Goal: Check status: Check status

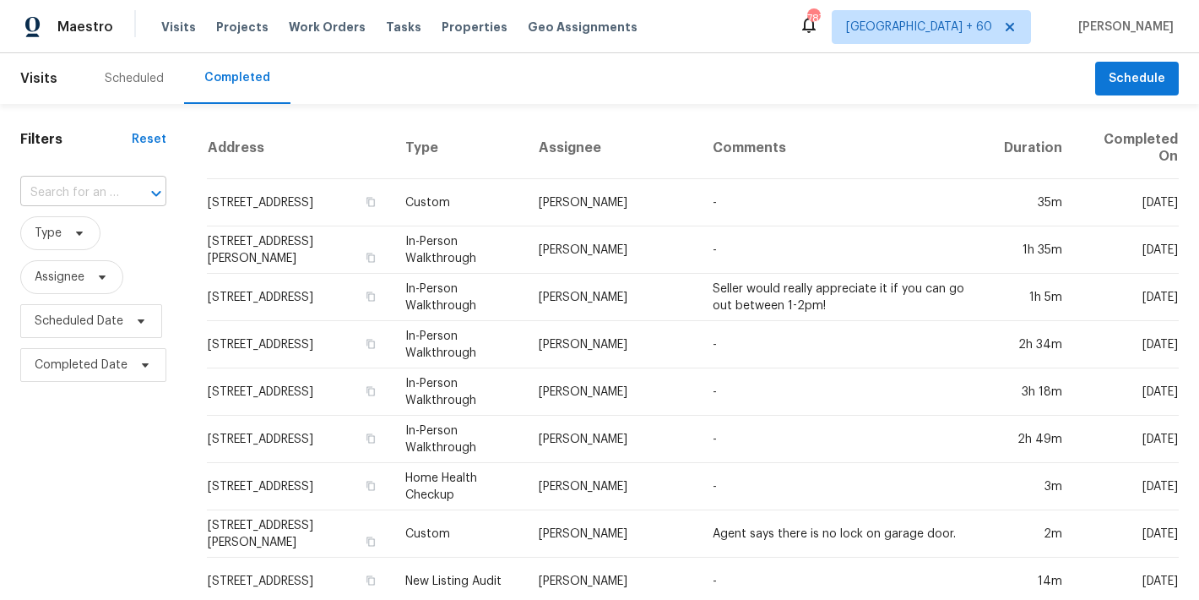
click at [84, 192] on input "text" at bounding box center [69, 193] width 99 height 26
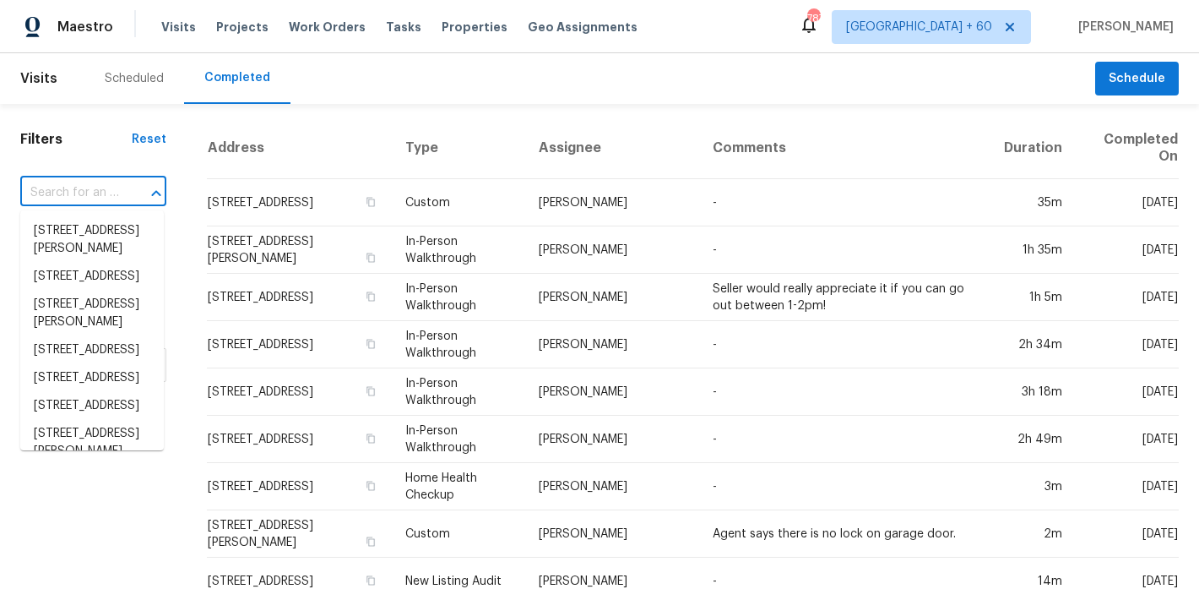
paste input "[STREET_ADDRESS]"
type input "[STREET_ADDRESS]"
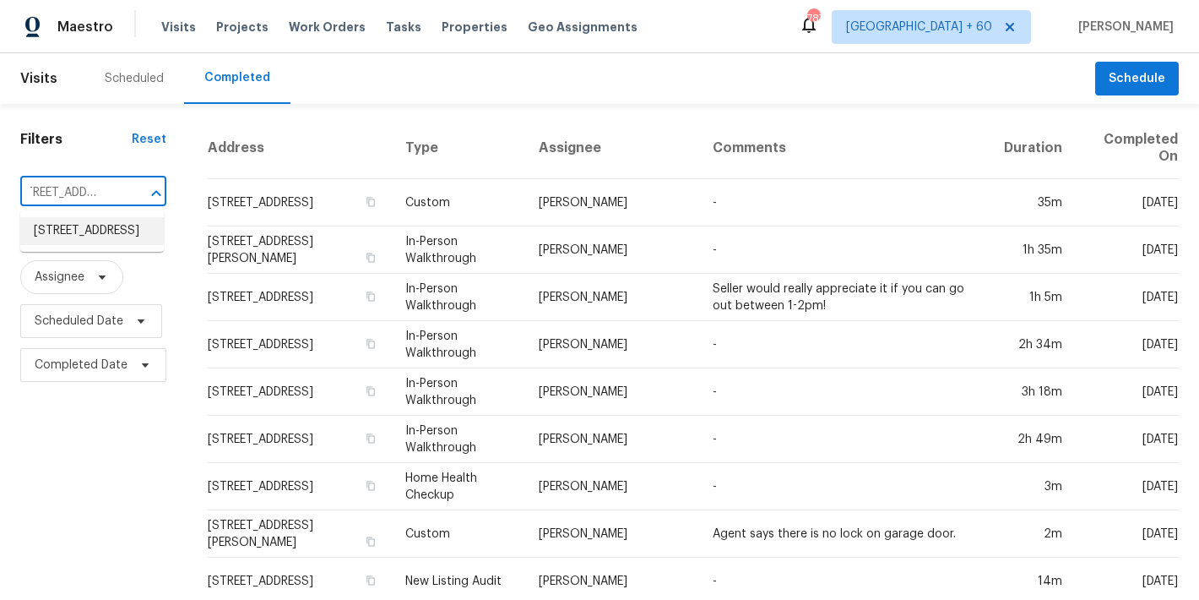
click at [79, 236] on li "[STREET_ADDRESS]" at bounding box center [92, 231] width 144 height 28
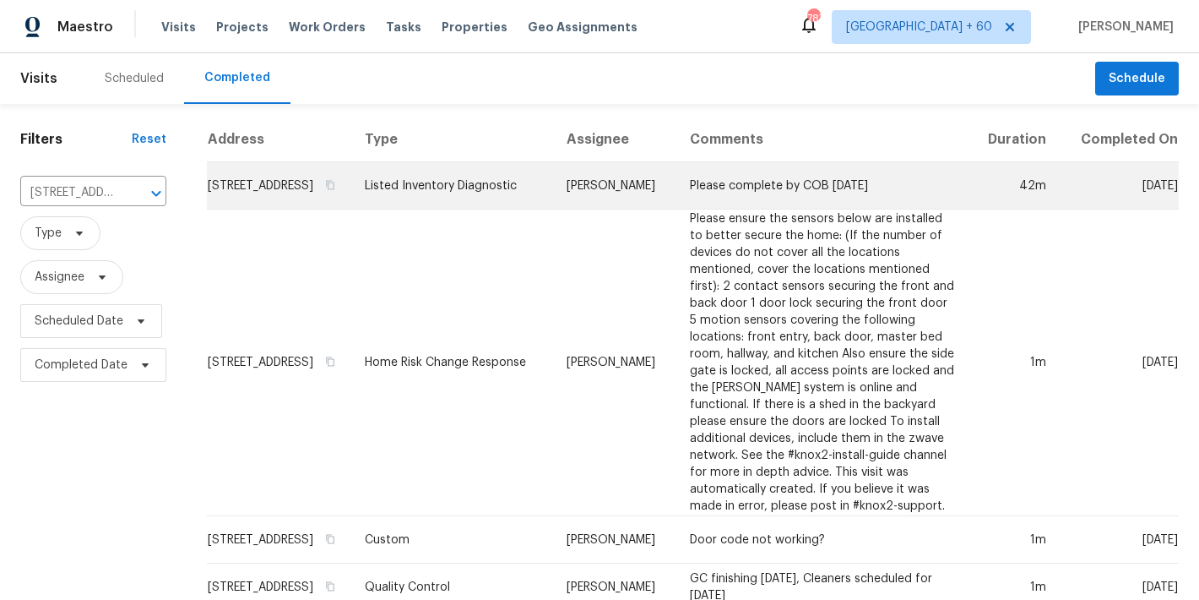
click at [324, 209] on td "[STREET_ADDRESS]" at bounding box center [279, 185] width 144 height 47
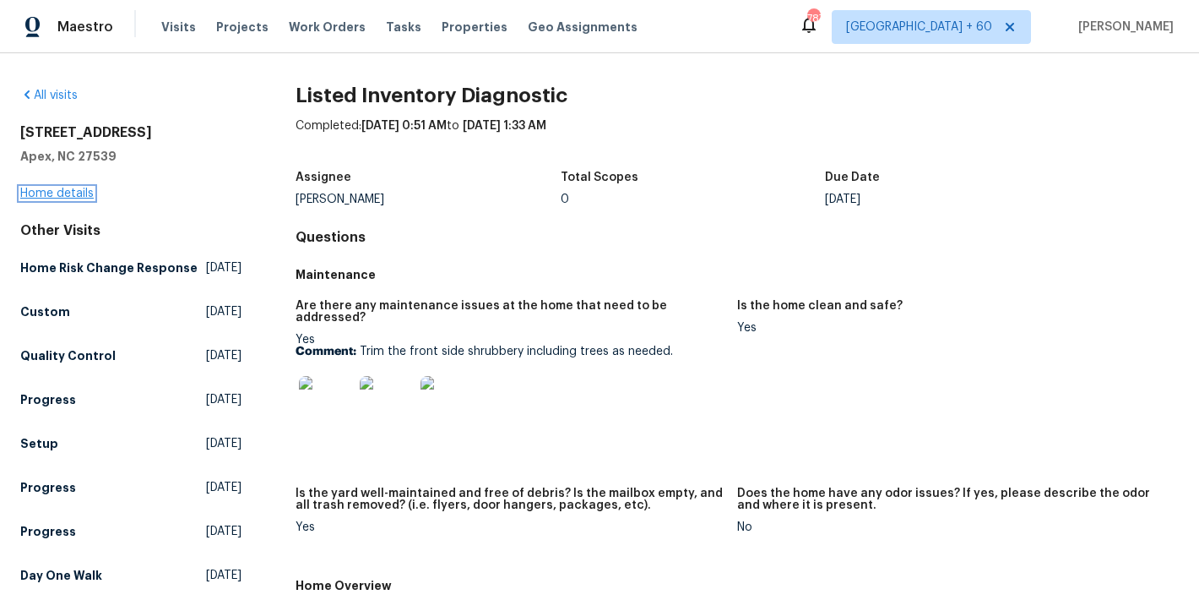
click at [40, 189] on link "Home details" at bounding box center [56, 193] width 73 height 12
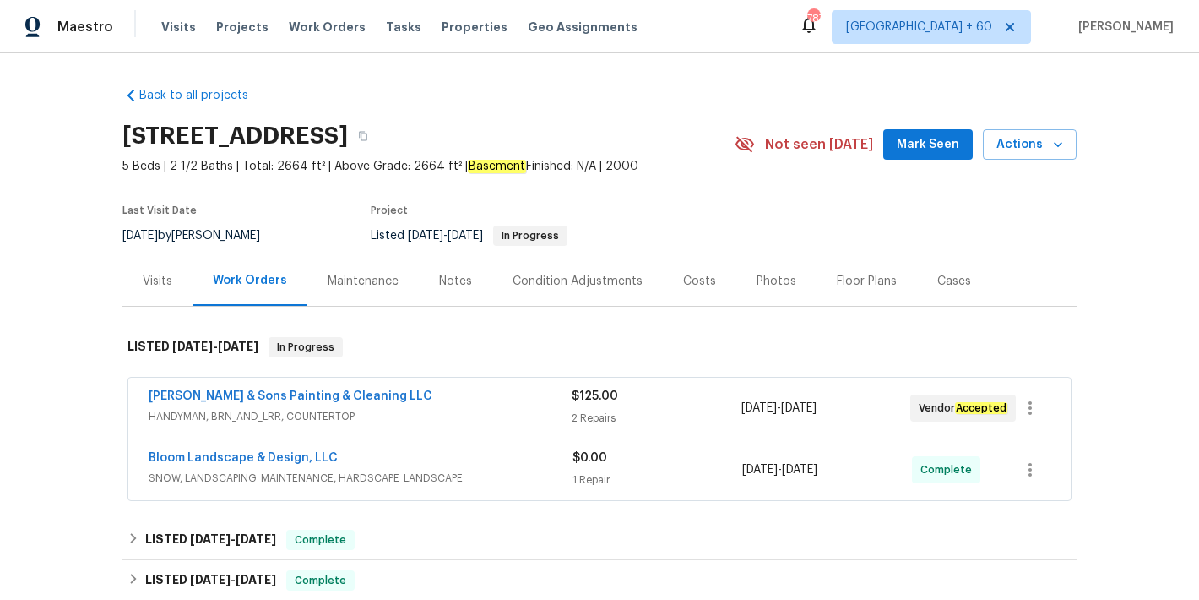
click at [910, 153] on span "Mark Seen" at bounding box center [928, 144] width 62 height 21
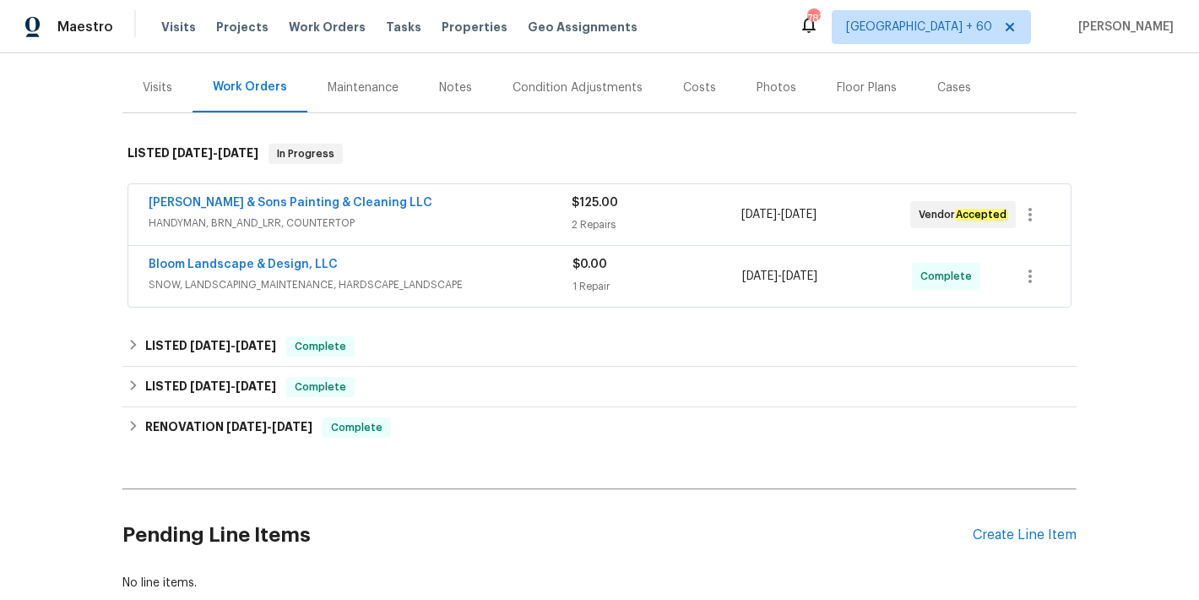
scroll to position [214, 0]
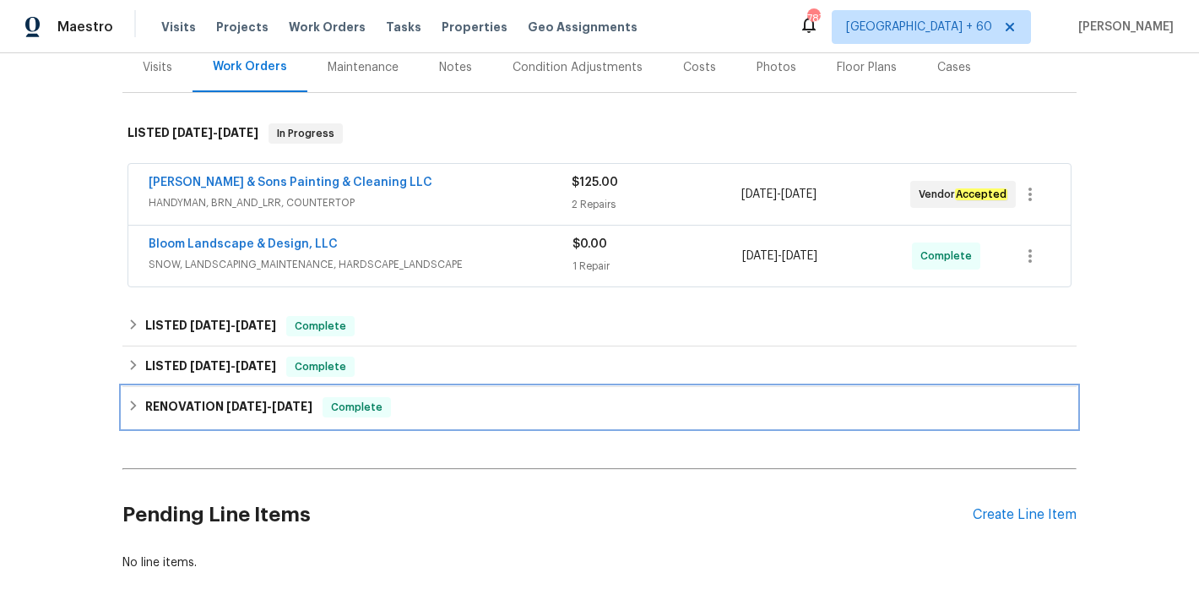
click at [381, 408] on span "Complete" at bounding box center [356, 407] width 65 height 17
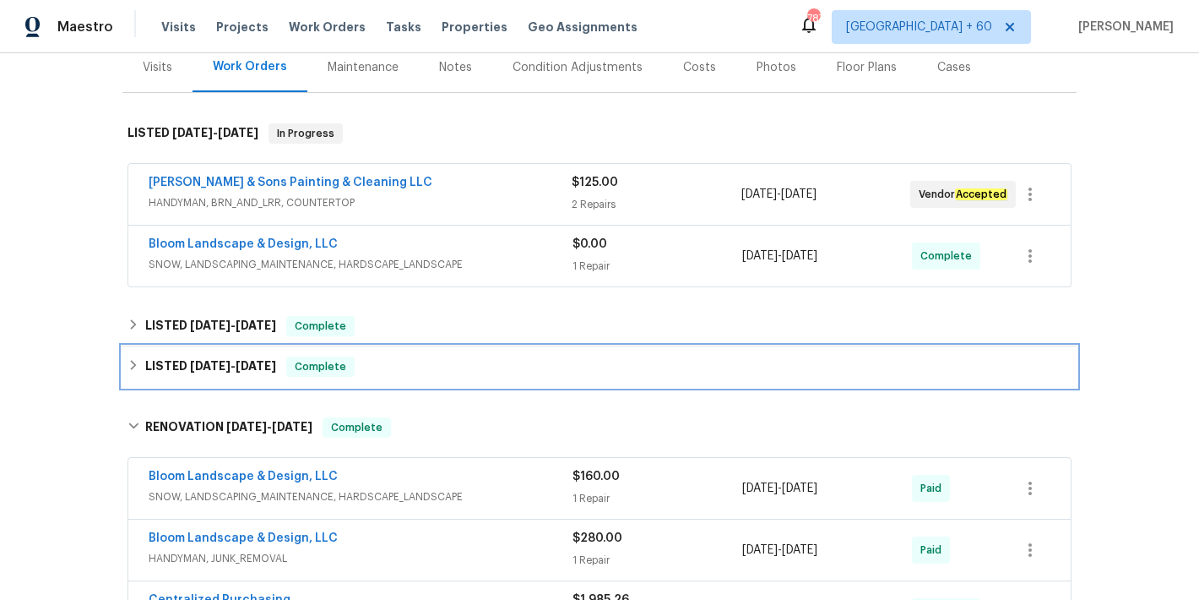
click at [385, 383] on div "LISTED [DATE] - [DATE] Complete" at bounding box center [599, 366] width 954 height 41
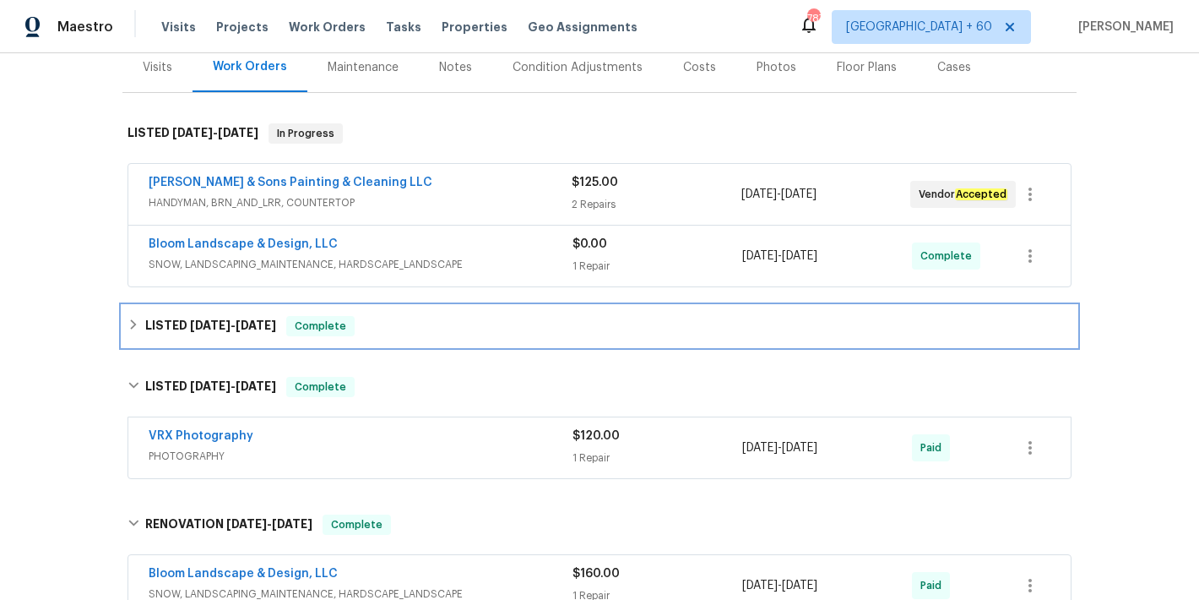
click at [382, 337] on div "LISTED [DATE] - [DATE] Complete" at bounding box center [599, 326] width 954 height 41
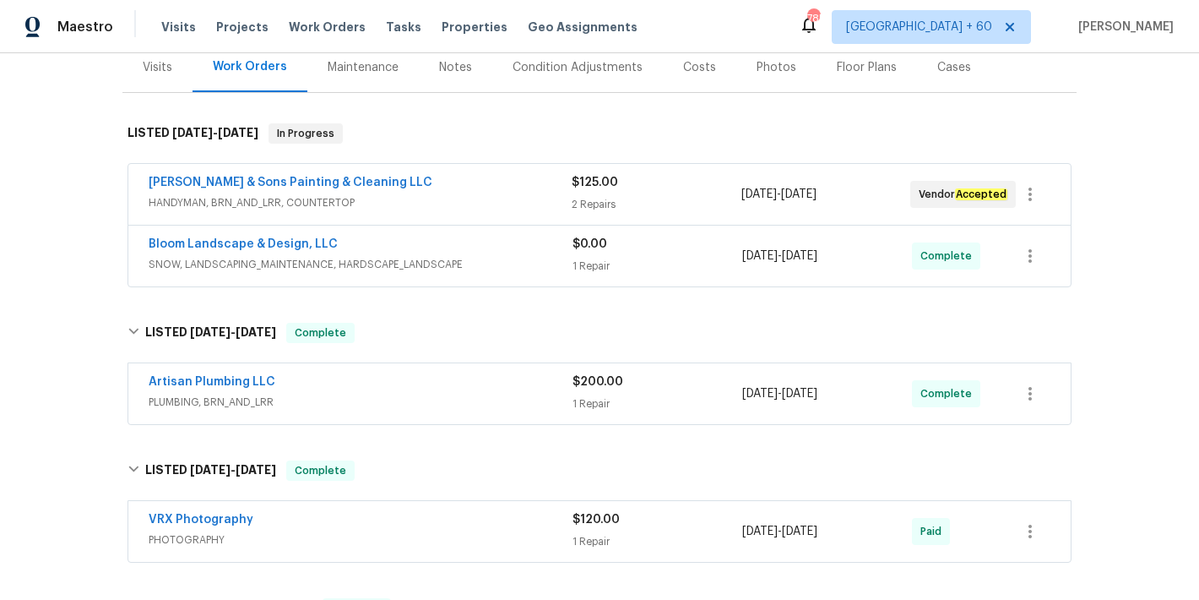
click at [523, 257] on span "SNOW, LANDSCAPING_MAINTENANCE, HARDSCAPE_LANDSCAPE" at bounding box center [361, 264] width 424 height 17
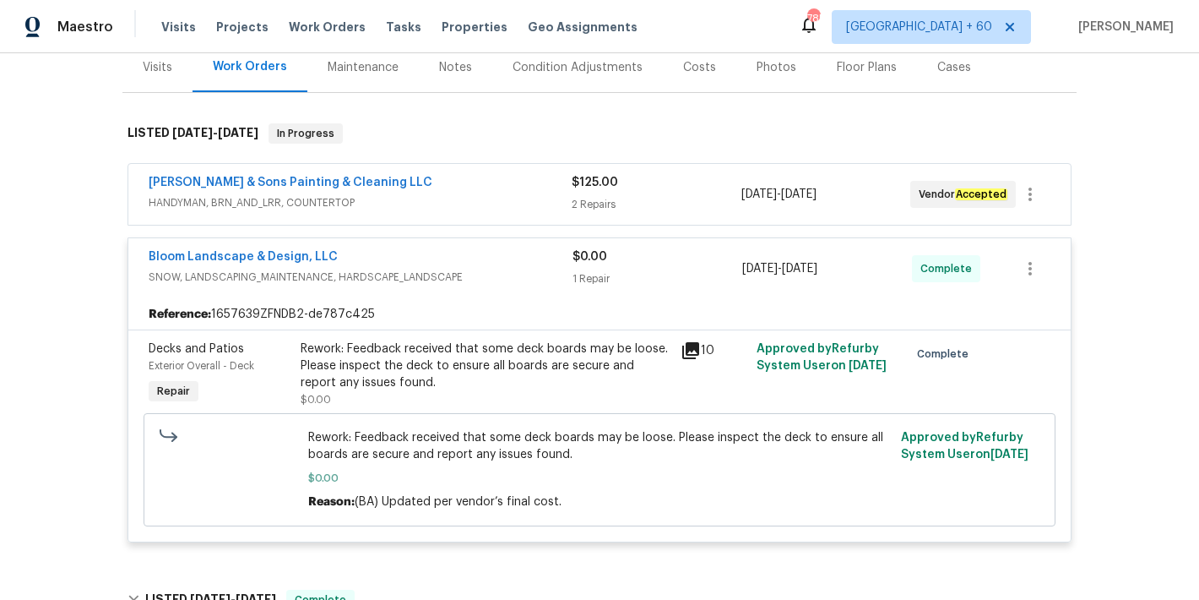
click at [531, 193] on div "[PERSON_NAME] & Sons Painting & Cleaning LLC" at bounding box center [360, 184] width 423 height 20
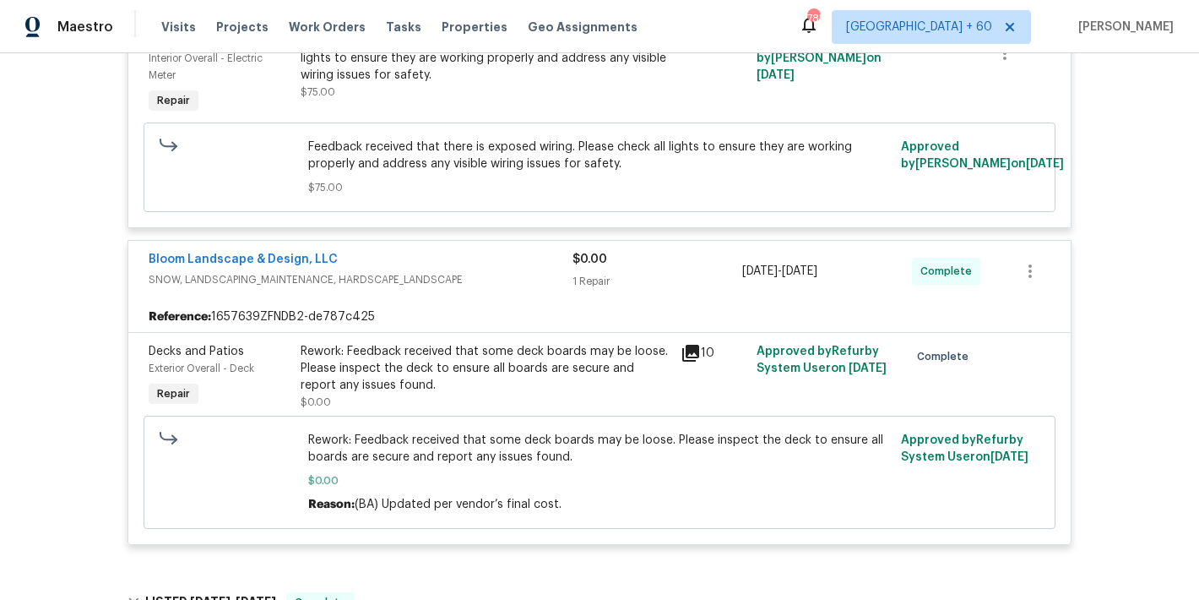
scroll to position [650, 0]
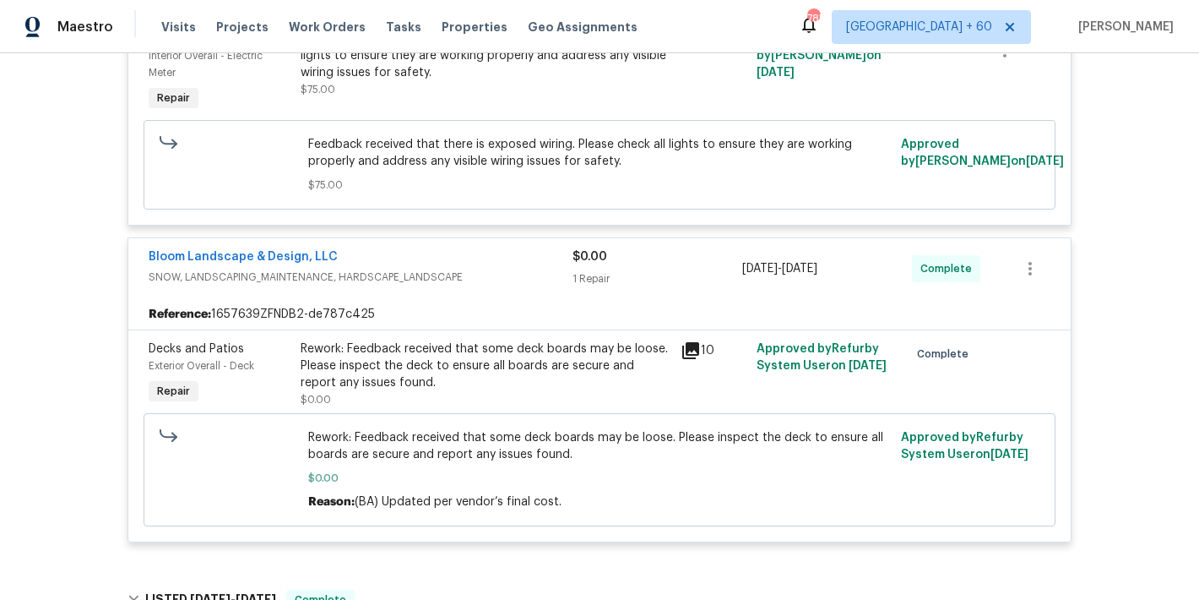
click at [1097, 230] on div "Back to all projects 2408 Tiltonshire Ln, Apex, NC 27539 5 Beds | 2 1/2 Baths |…" at bounding box center [599, 326] width 1199 height 546
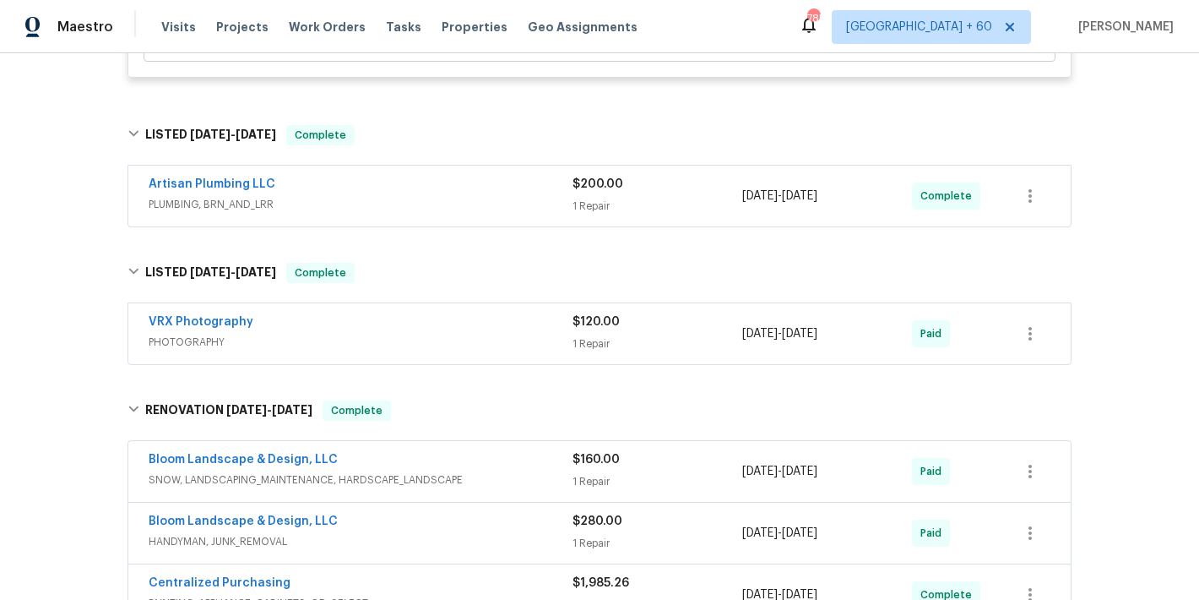
scroll to position [1143, 0]
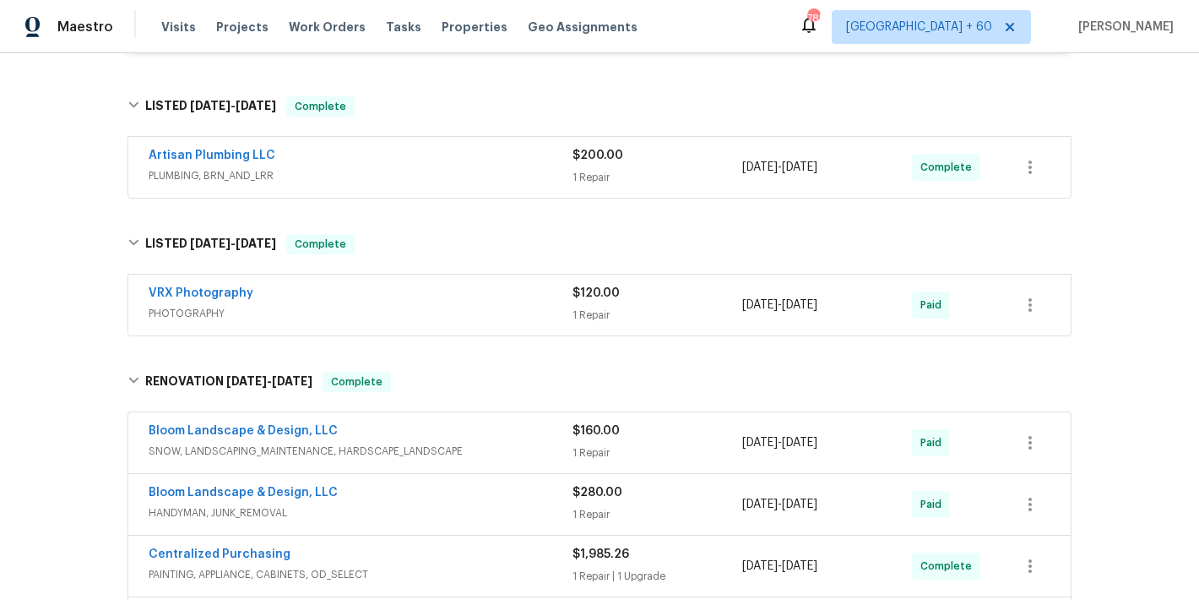
click at [509, 150] on div "Artisan Plumbing LLC" at bounding box center [361, 157] width 424 height 20
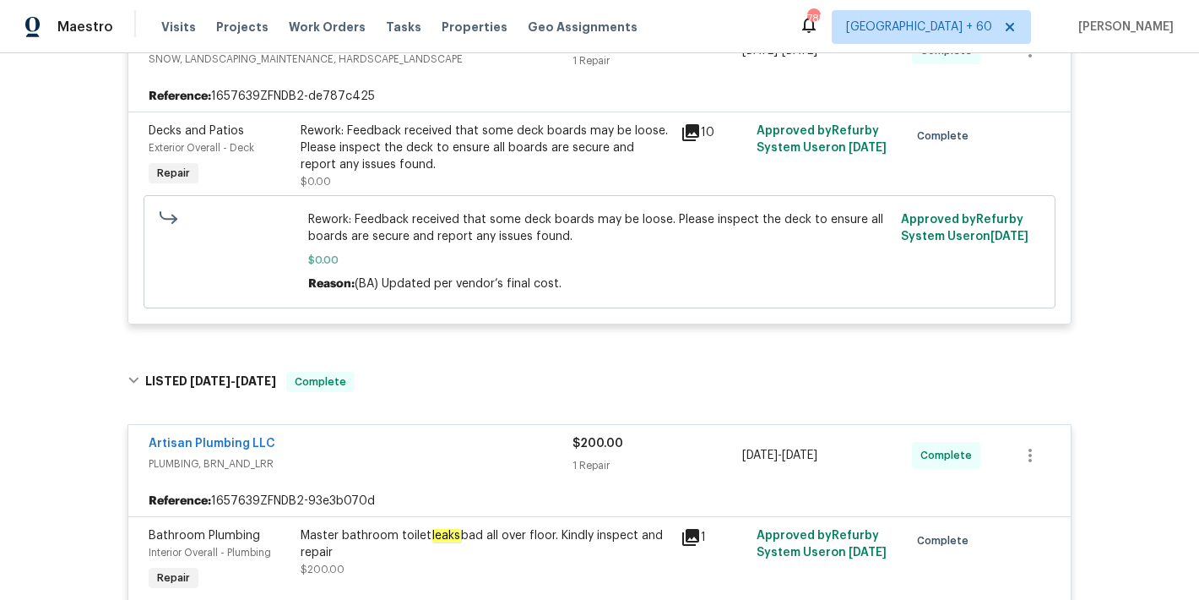
scroll to position [869, 0]
click at [1132, 177] on div "Back to all projects 2408 Tiltonshire Ln, Apex, NC 27539 5 Beds | 2 1/2 Baths |…" at bounding box center [599, 326] width 1199 height 546
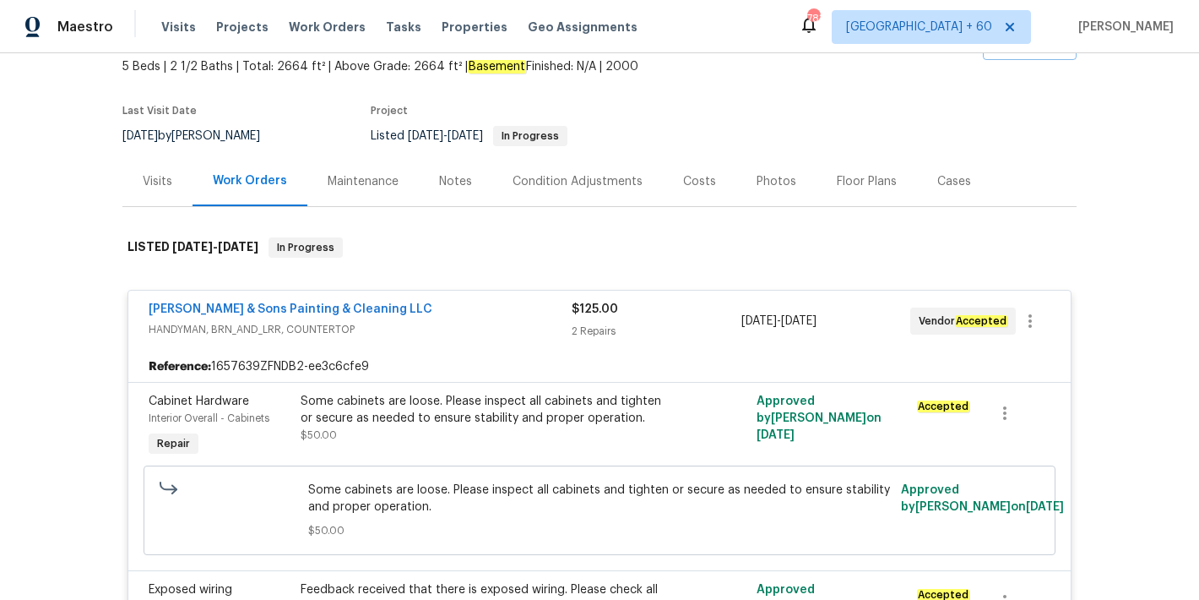
scroll to position [0, 0]
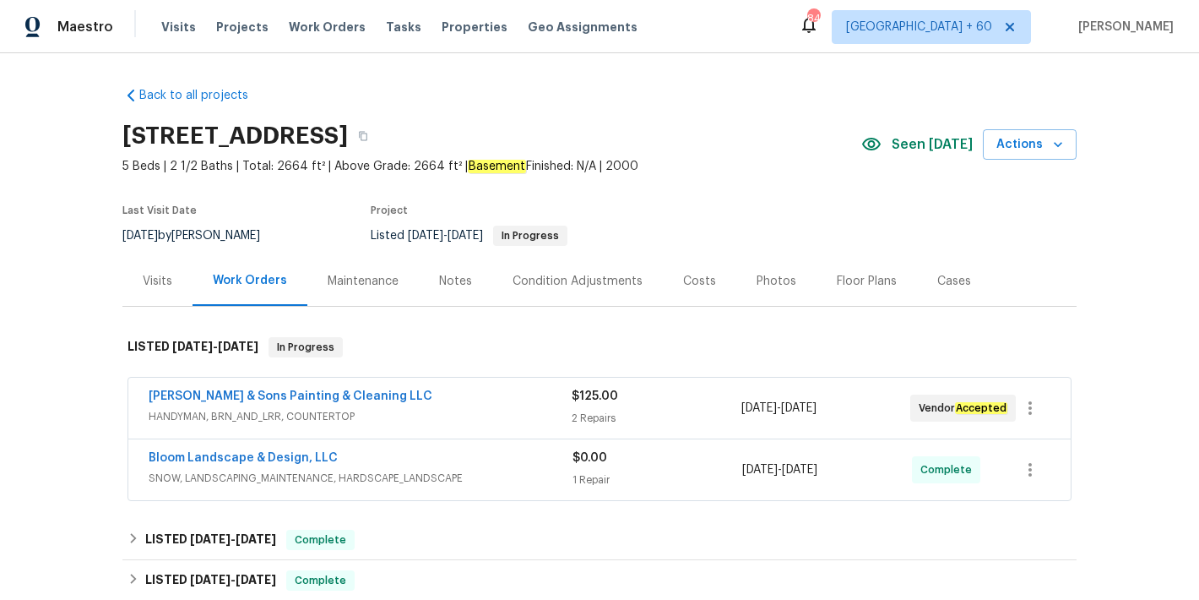
click at [706, 154] on div "[STREET_ADDRESS]" at bounding box center [491, 136] width 739 height 44
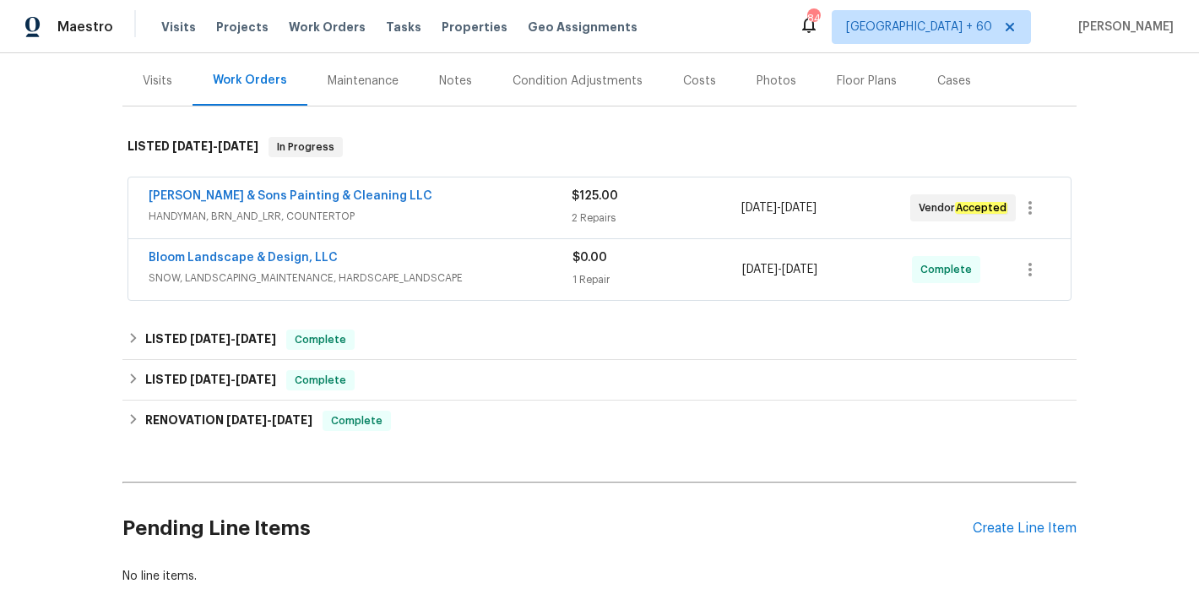
scroll to position [206, 0]
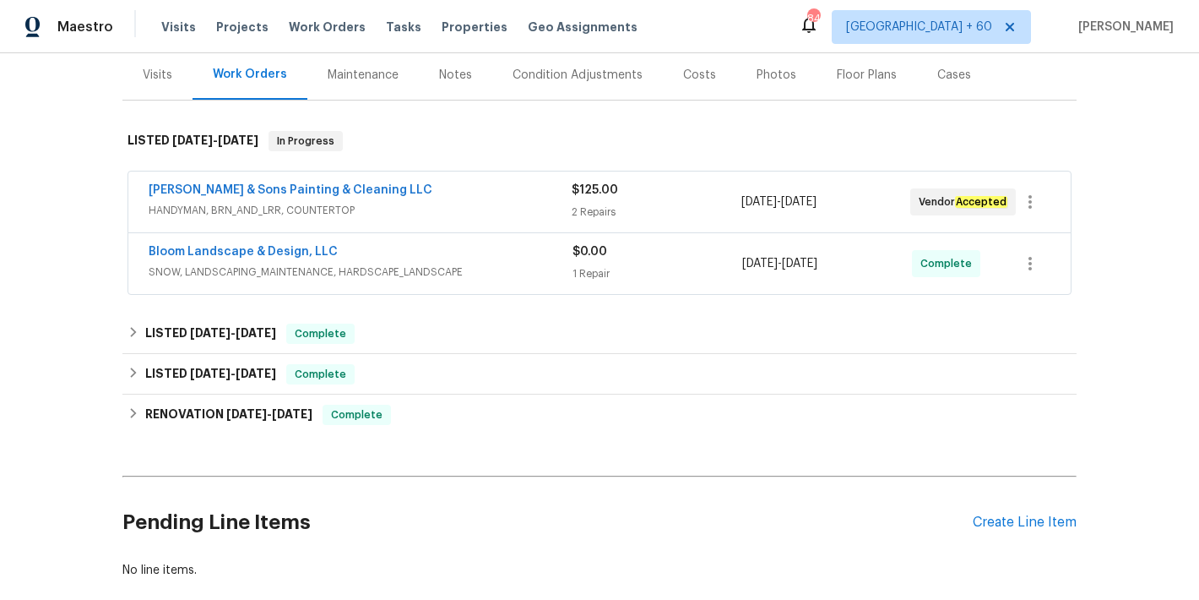
click at [1111, 269] on div "Back to all projects [STREET_ADDRESS] 5 Beds | 2 1/2 Baths | Total: 2664 ft² | …" at bounding box center [599, 326] width 1199 height 546
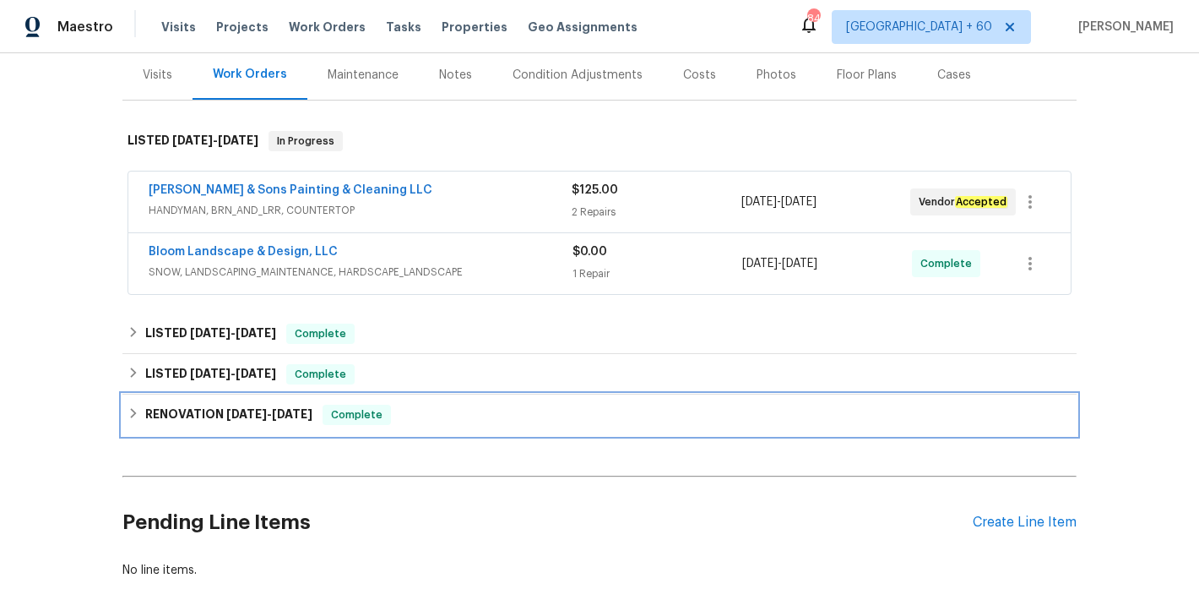
click at [285, 406] on h6 "RENOVATION [DATE] - [DATE]" at bounding box center [228, 415] width 167 height 20
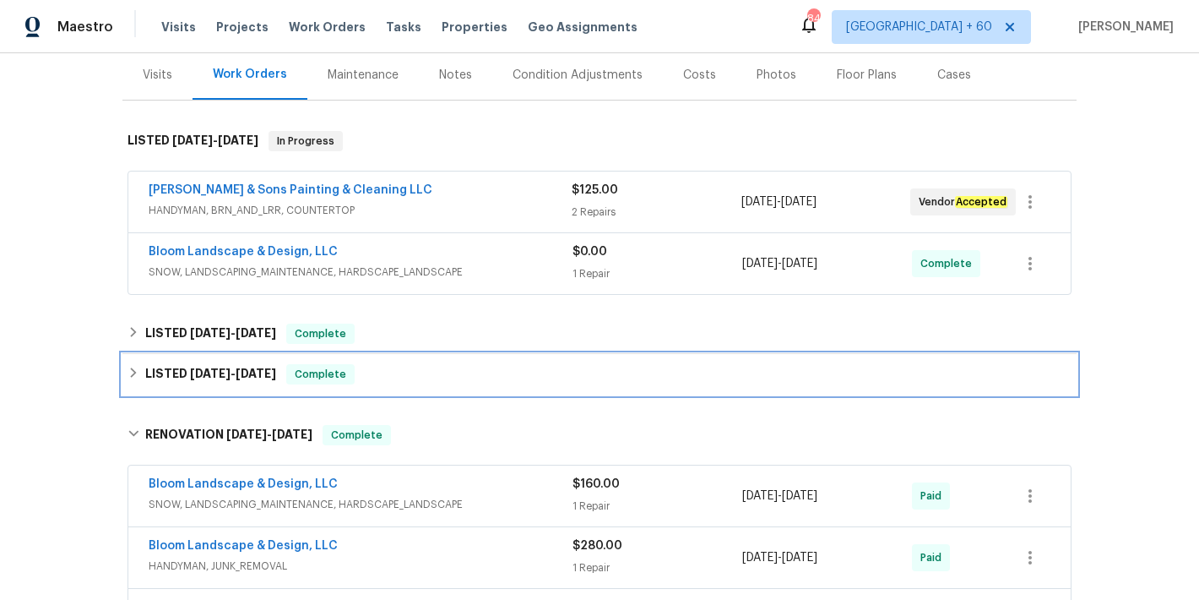
click at [269, 383] on h6 "LISTED [DATE] - [DATE]" at bounding box center [210, 374] width 131 height 20
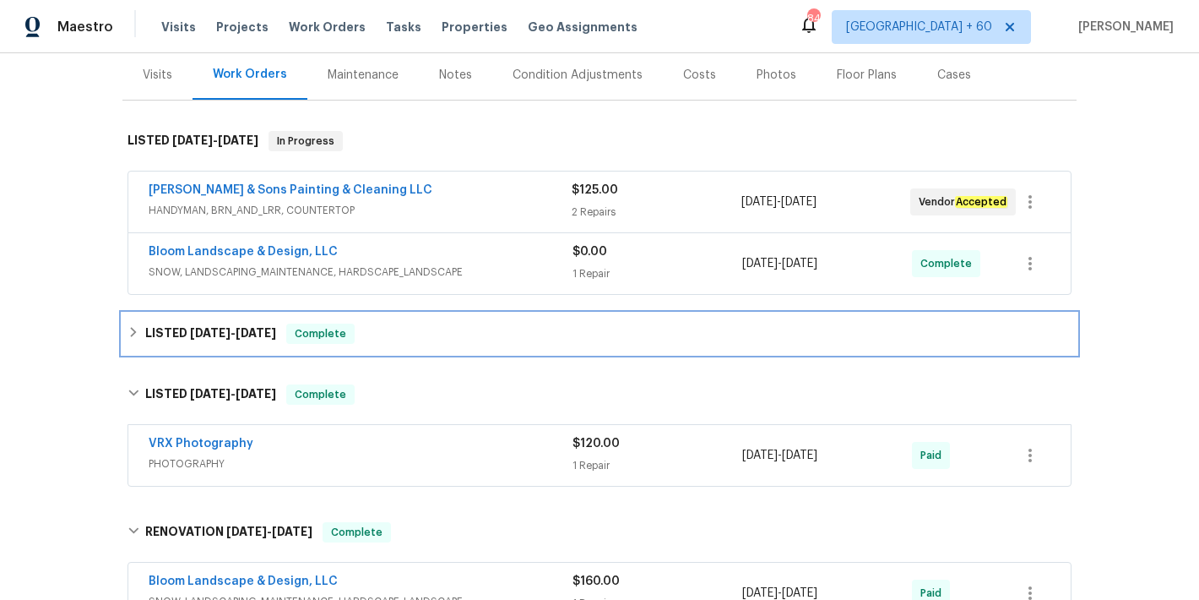
click at [256, 346] on div "LISTED [DATE] - [DATE] Complete" at bounding box center [599, 333] width 954 height 41
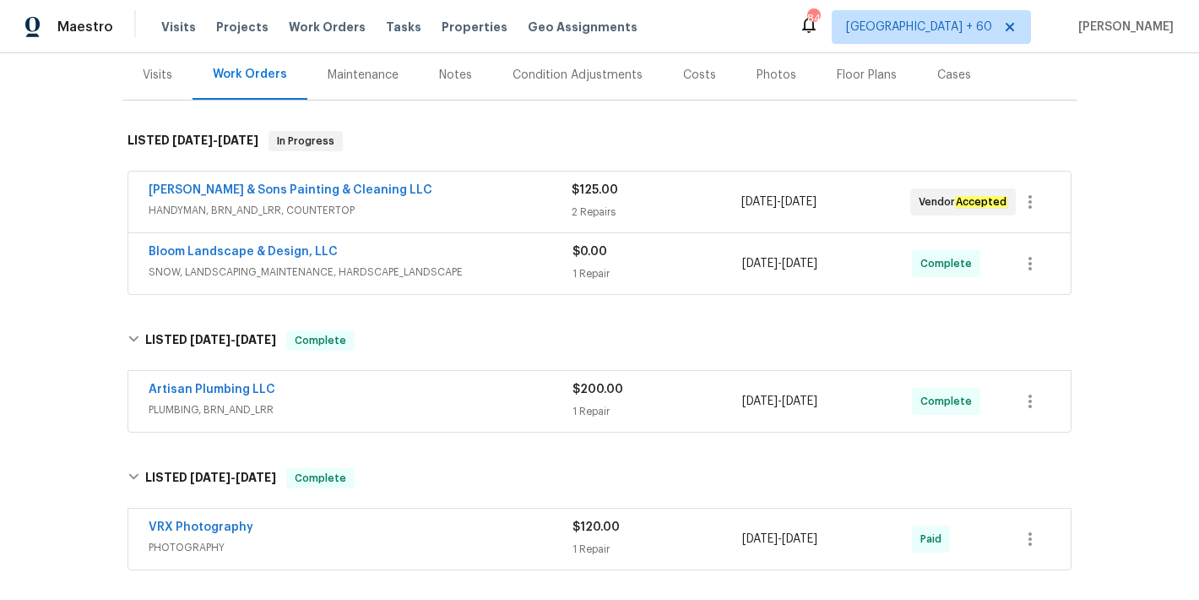
click at [1145, 258] on div "Back to all projects [STREET_ADDRESS] 5 Beds | 2 1/2 Baths | Total: 2664 ft² | …" at bounding box center [599, 326] width 1199 height 546
click at [166, 22] on span "Visits" at bounding box center [178, 27] width 35 height 17
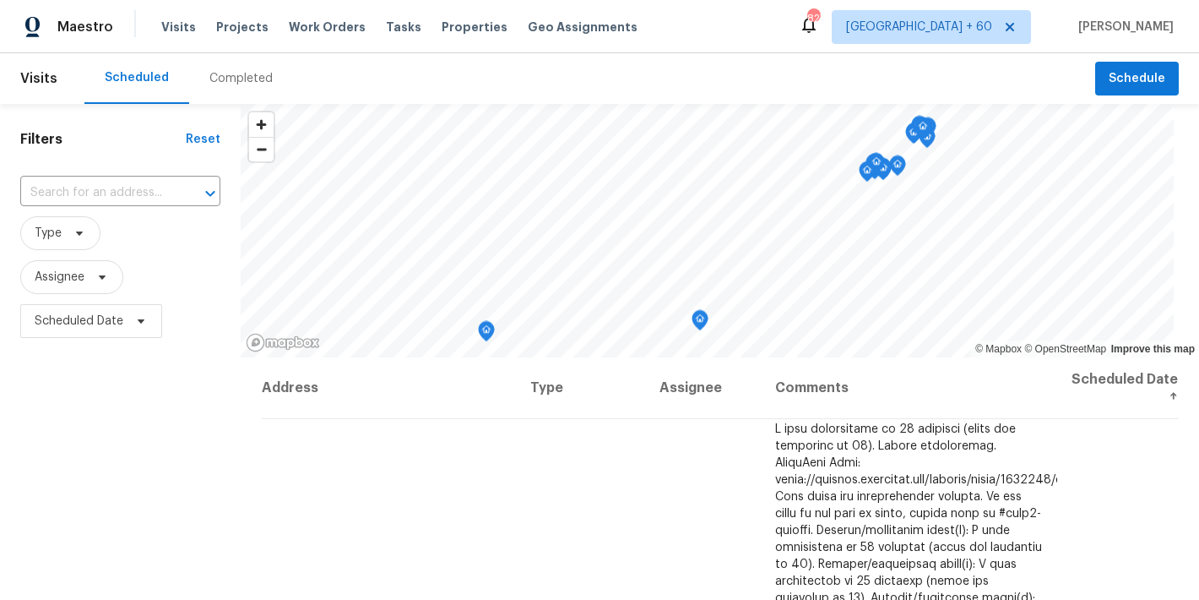
click at [233, 83] on div "Completed" at bounding box center [240, 78] width 63 height 17
